Goal: Task Accomplishment & Management: Manage account settings

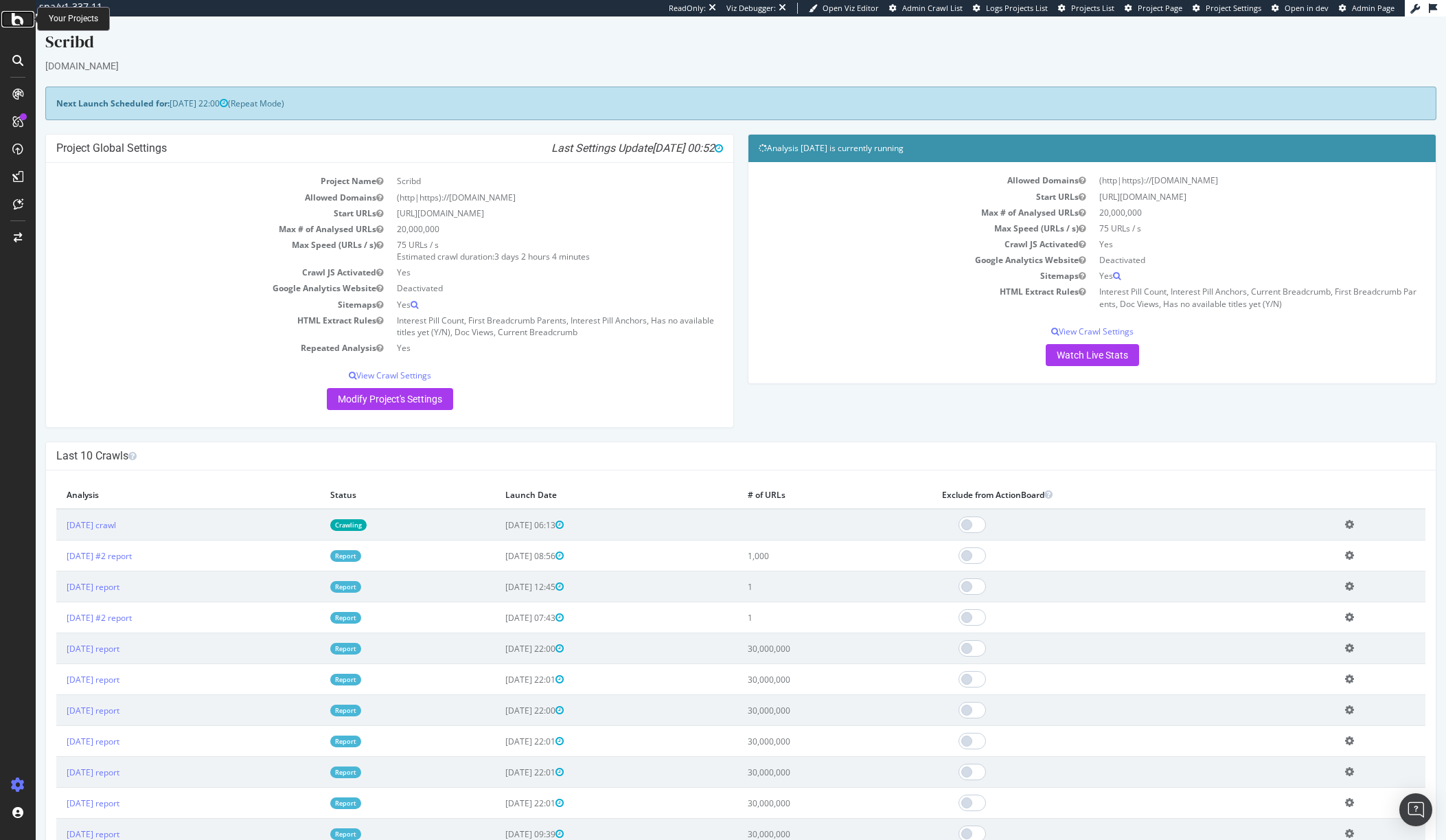
click at [14, 18] on icon at bounding box center [18, 19] width 12 height 17
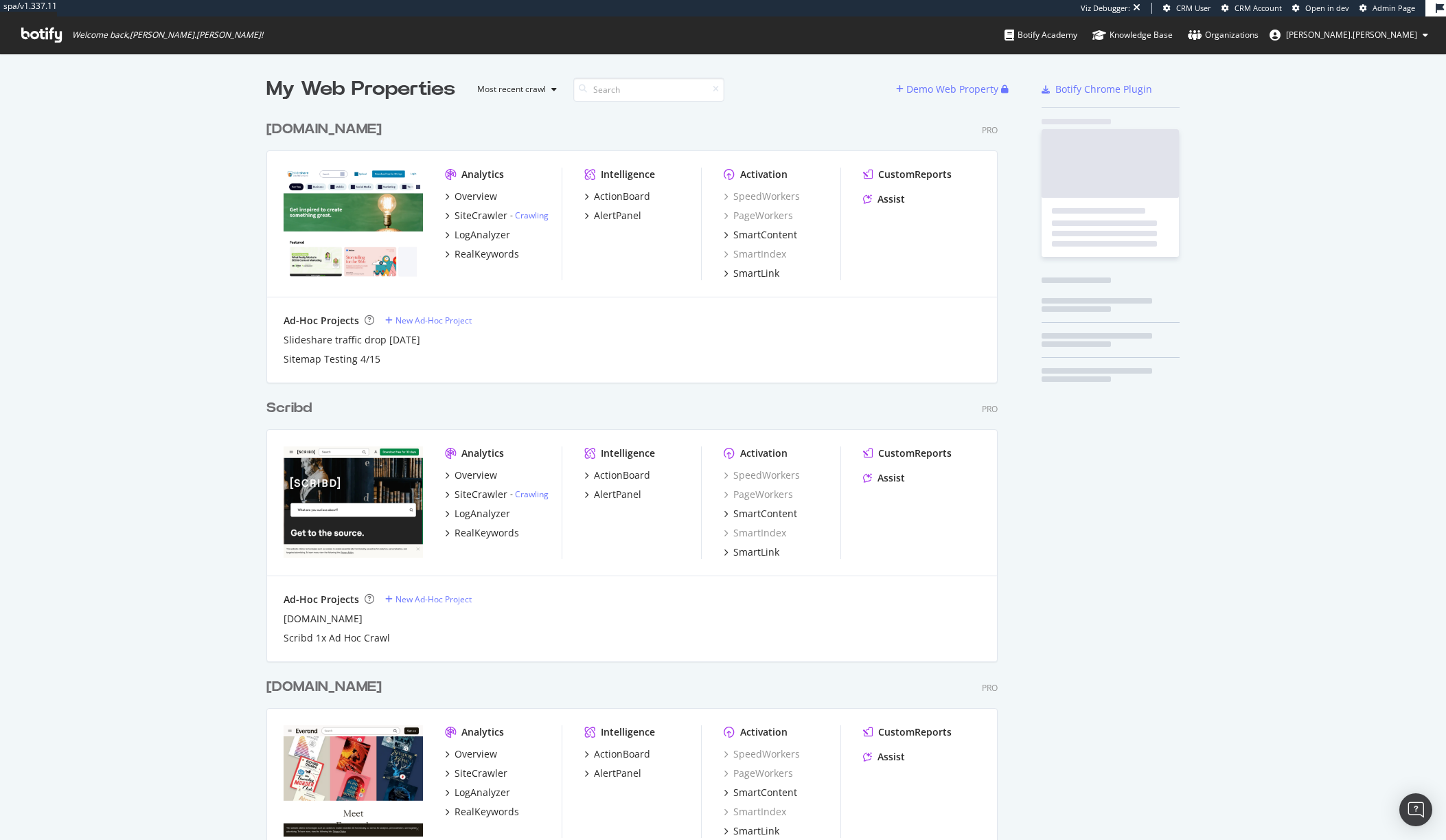
scroll to position [807, 732]
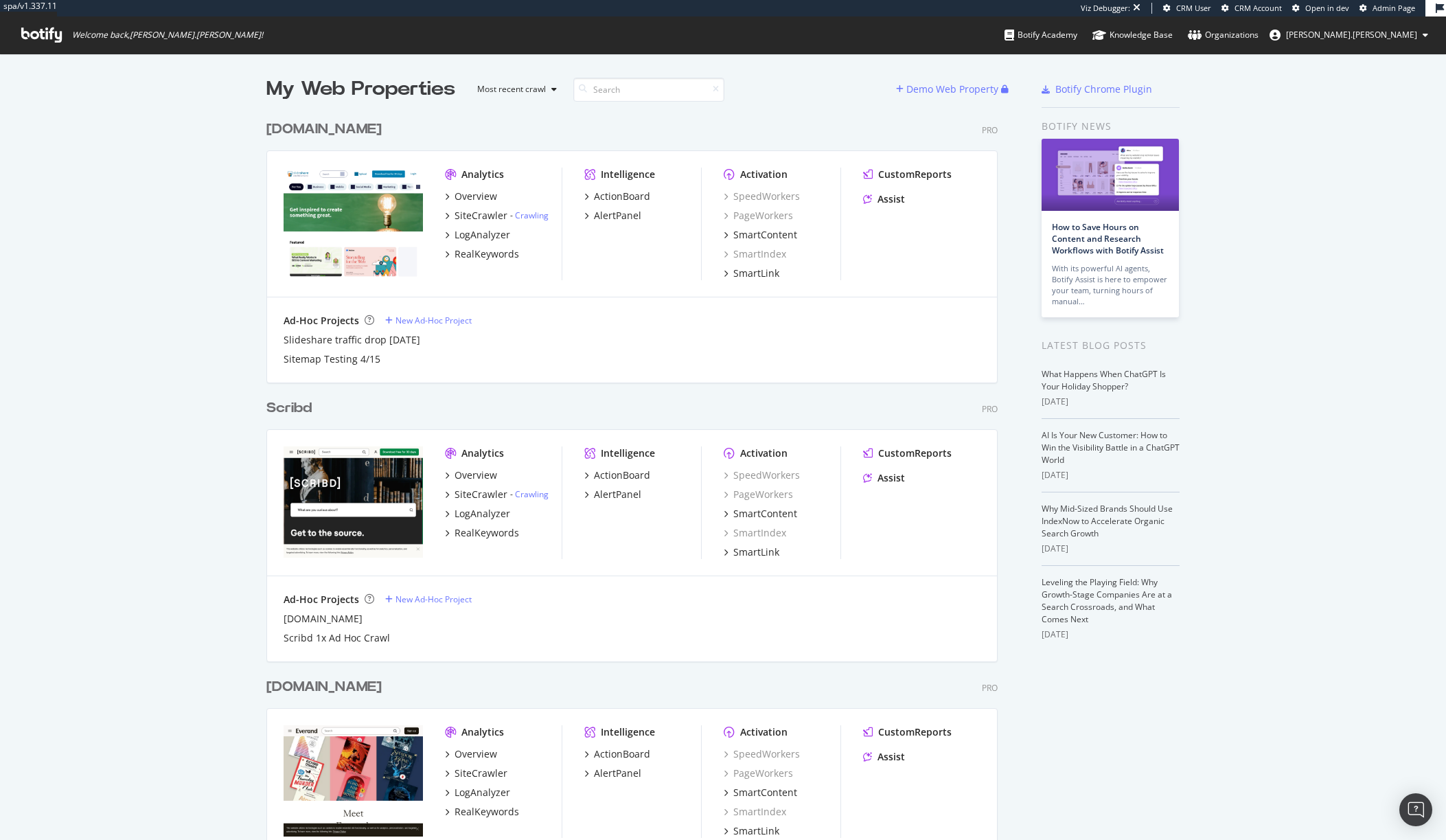
click at [308, 136] on div "[DOMAIN_NAME]" at bounding box center [324, 129] width 115 height 19
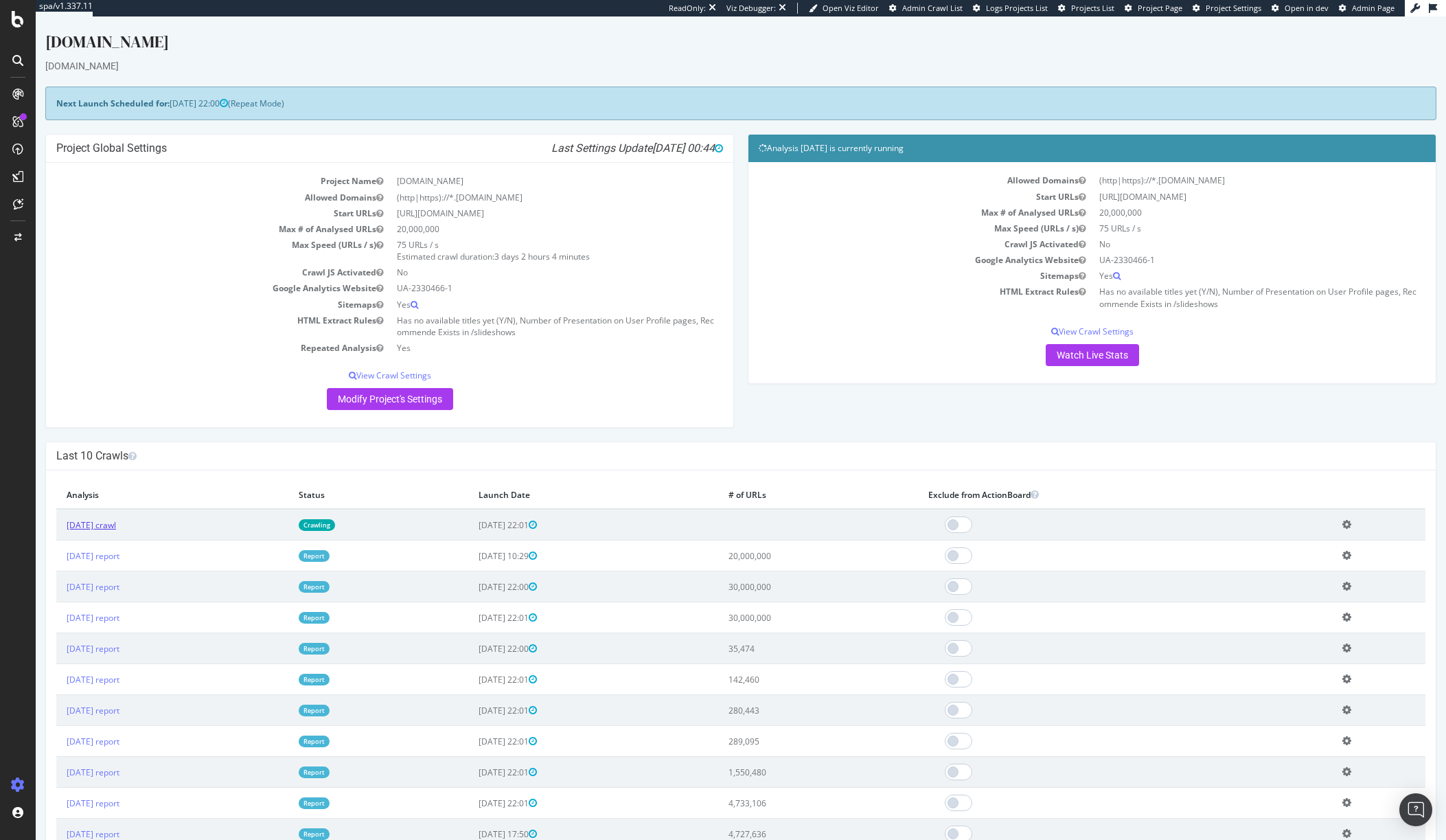
click at [116, 529] on link "[DATE] crawl" at bounding box center [91, 524] width 49 height 12
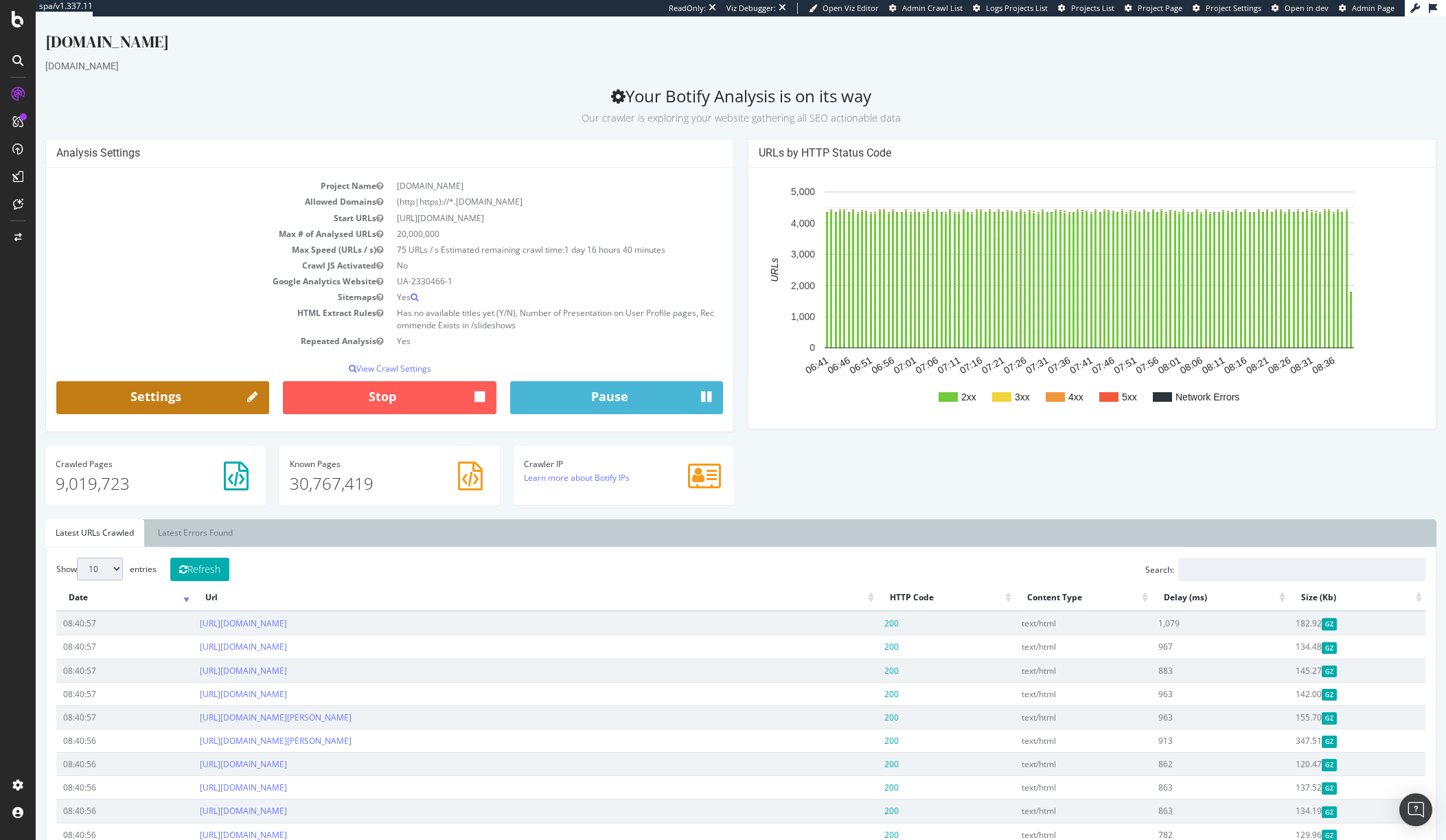
click at [207, 398] on link "Settings" at bounding box center [162, 398] width 213 height 33
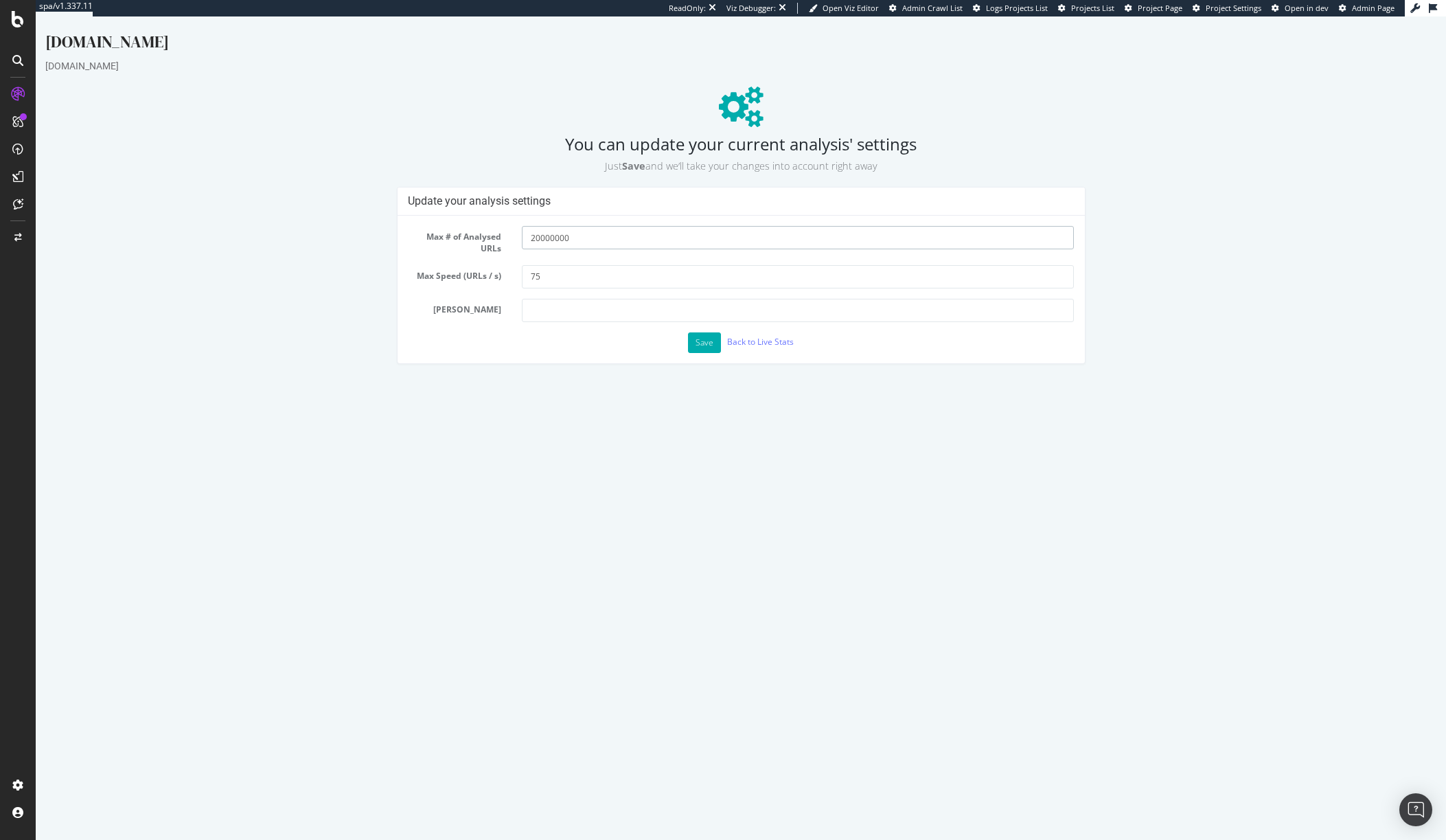
drag, startPoint x: 534, startPoint y: 242, endPoint x: 521, endPoint y: 242, distance: 13.0
click at [521, 242] on div "20000000" at bounding box center [797, 237] width 573 height 23
type input "30000000"
click at [696, 341] on button "Save" at bounding box center [704, 342] width 33 height 20
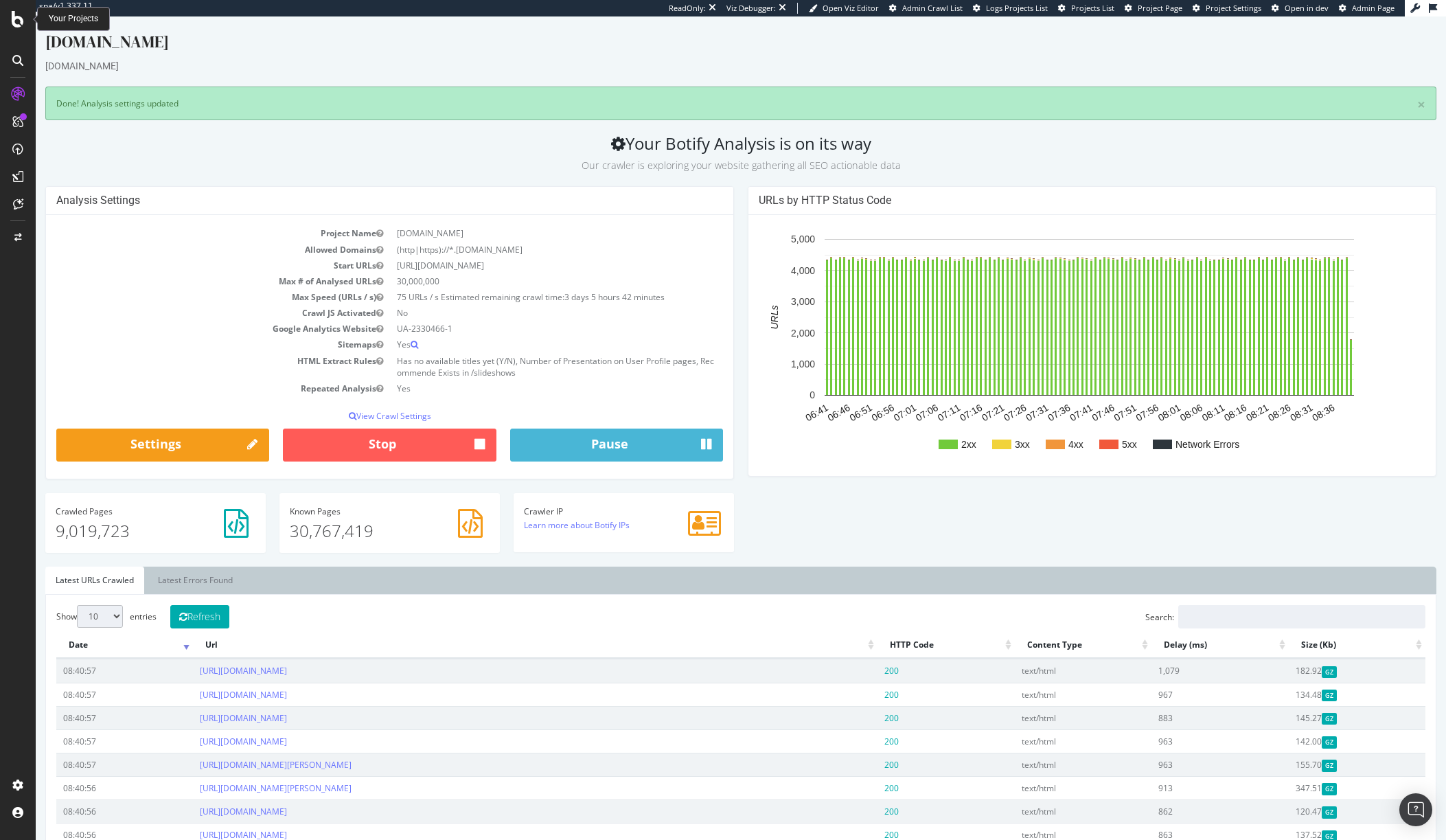
click at [25, 25] on div at bounding box center [18, 19] width 33 height 17
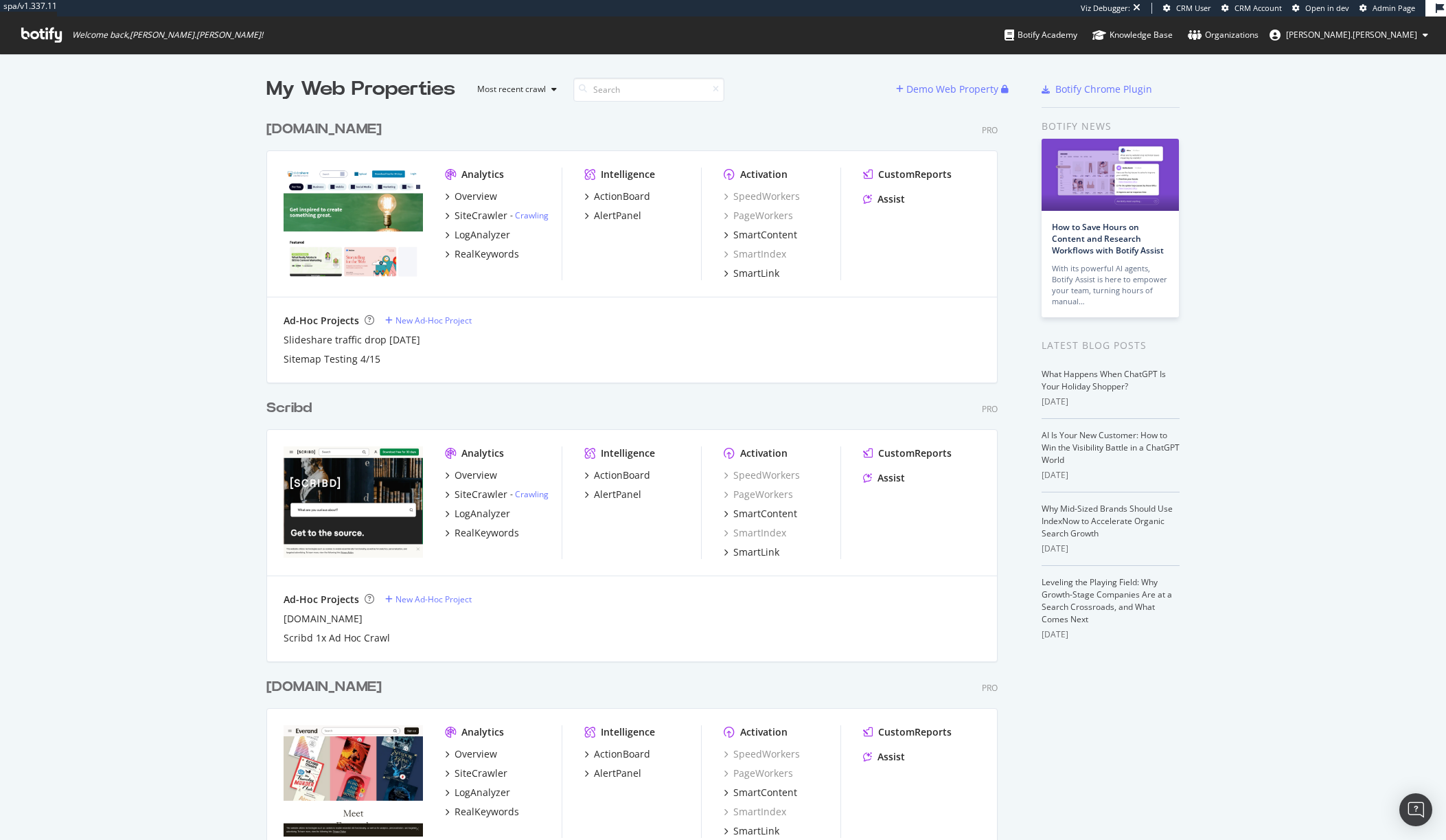
scroll to position [807, 732]
click at [301, 127] on div "[DOMAIN_NAME]" at bounding box center [324, 129] width 115 height 19
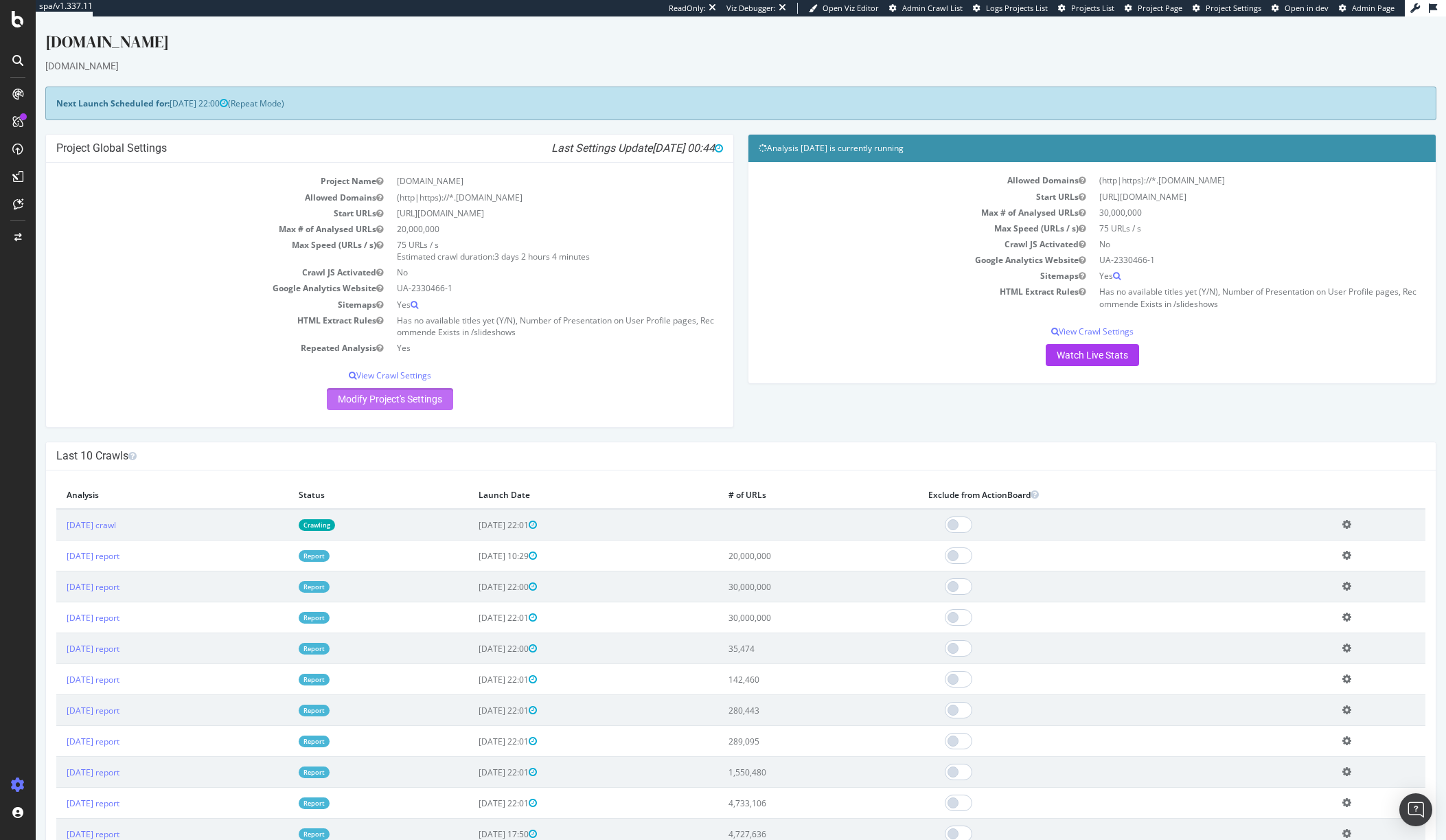
click at [384, 402] on link "Modify Project's Settings" at bounding box center [390, 399] width 126 height 22
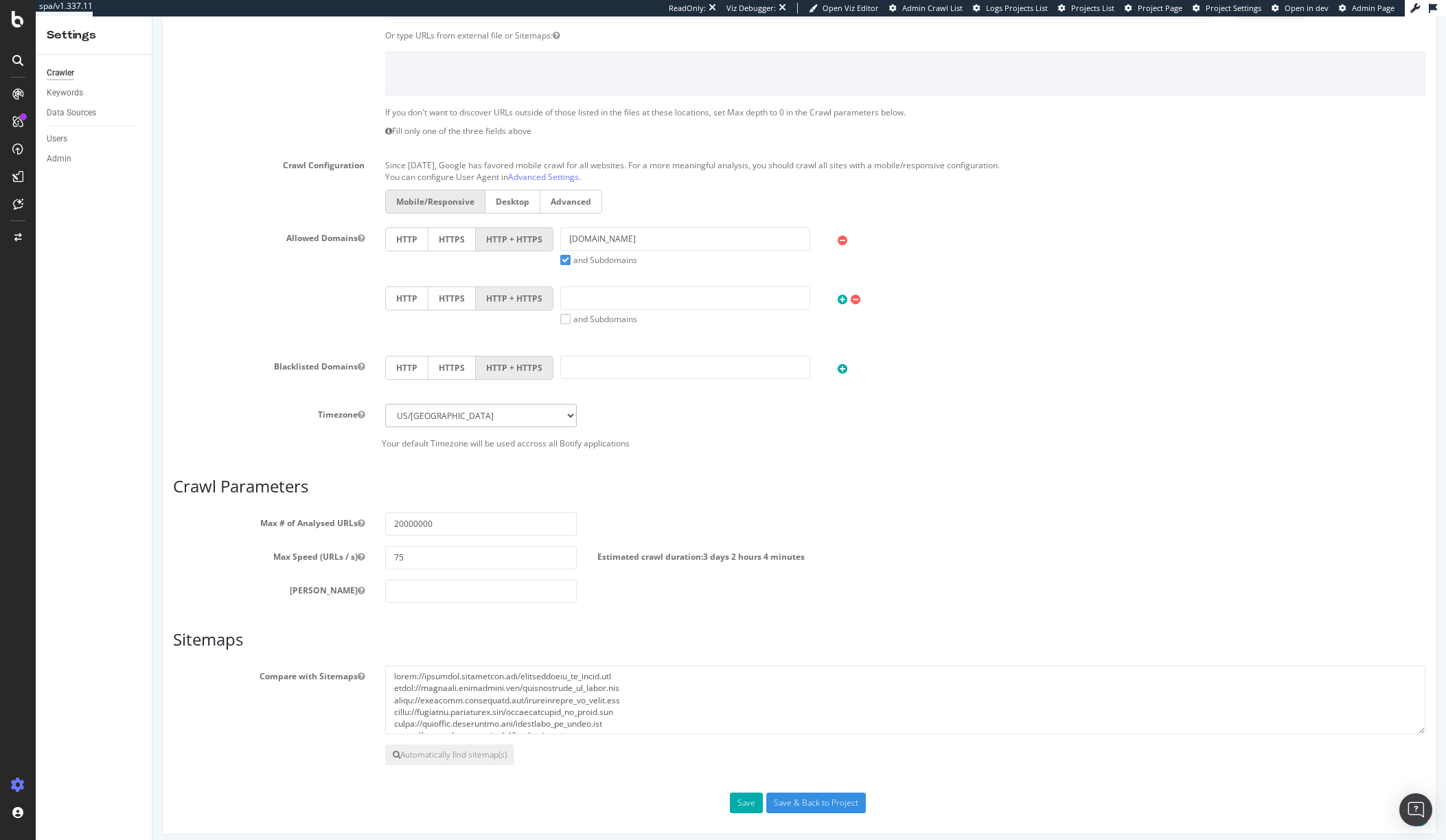
scroll to position [406, 0]
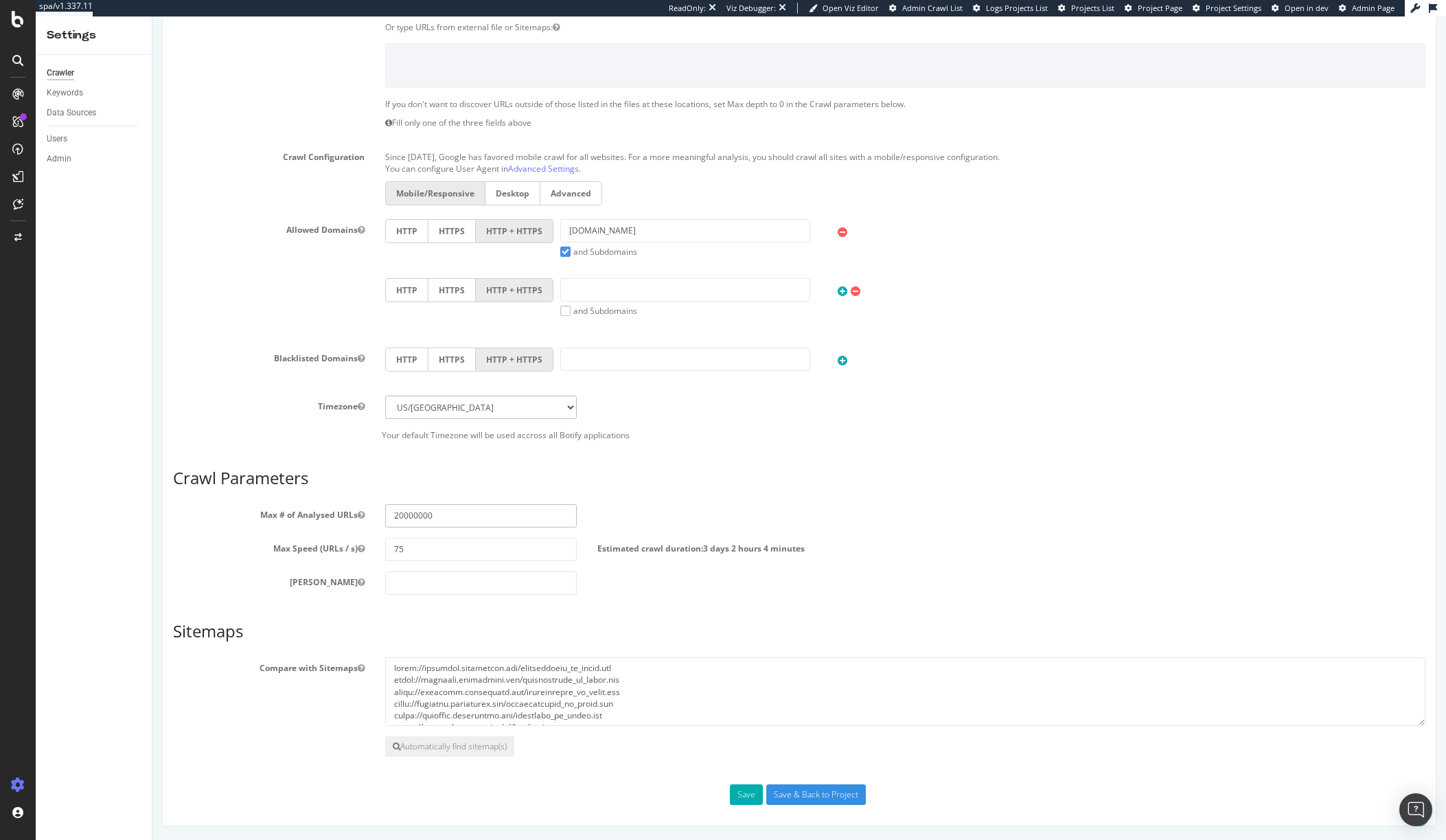
drag, startPoint x: 395, startPoint y: 517, endPoint x: 381, endPoint y: 520, distance: 14.3
click at [381, 520] on div "20000000" at bounding box center [481, 515] width 213 height 23
type input "30000000"
click at [746, 795] on button "Save" at bounding box center [747, 795] width 33 height 20
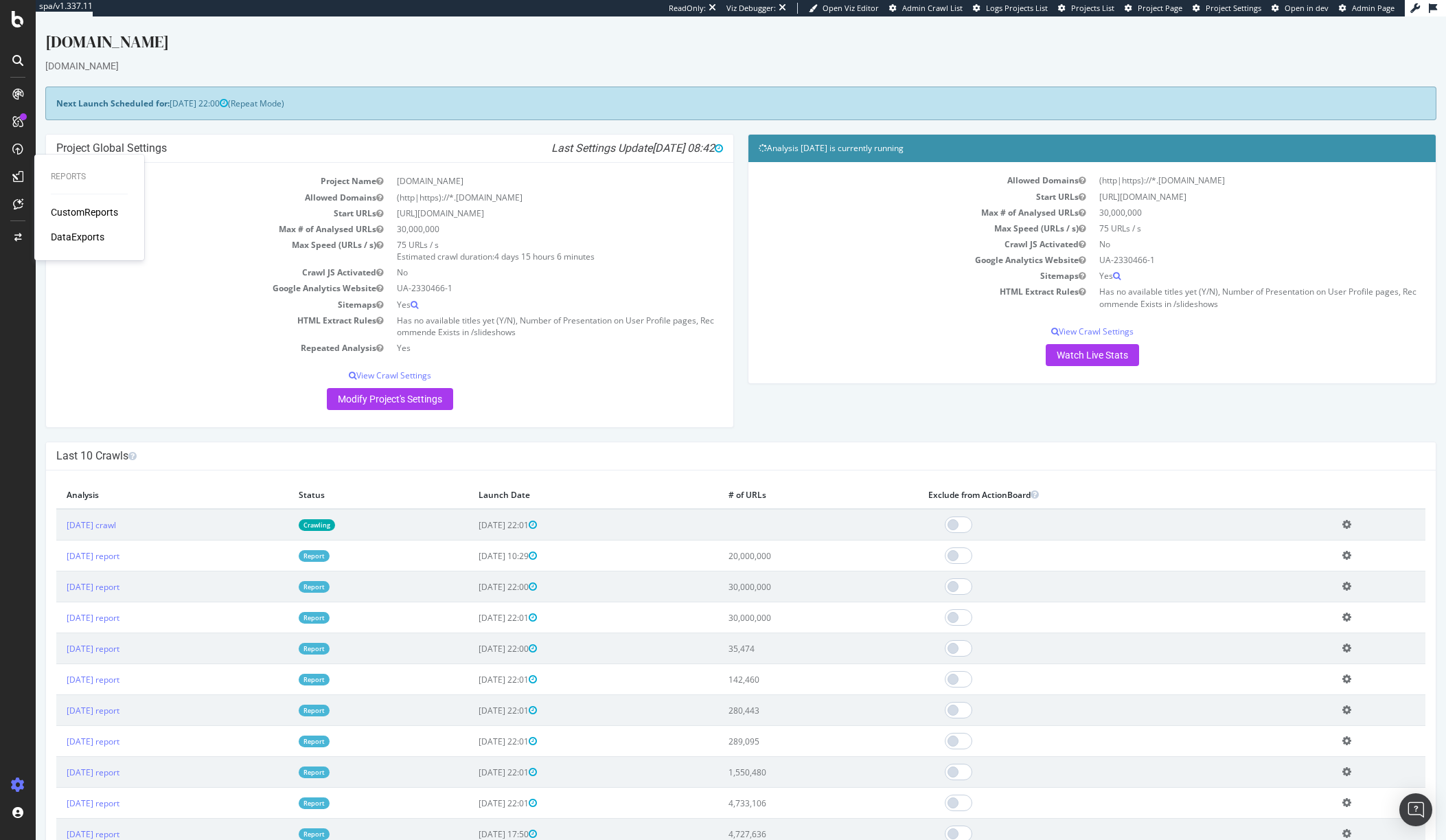
drag, startPoint x: 329, startPoint y: 103, endPoint x: 53, endPoint y: 112, distance: 276.1
click at [53, 112] on div "Next Launch Scheduled for: [DATE] 22:00 (Repeat Mode)" at bounding box center [741, 103] width 1391 height 33
copy div "Next Launch Scheduled for: [DATE] 22:00 (Repeat Mode)"
click at [201, 236] on td "Max # of Analysed URLs" at bounding box center [224, 228] width 334 height 16
